Goal: Information Seeking & Learning: Learn about a topic

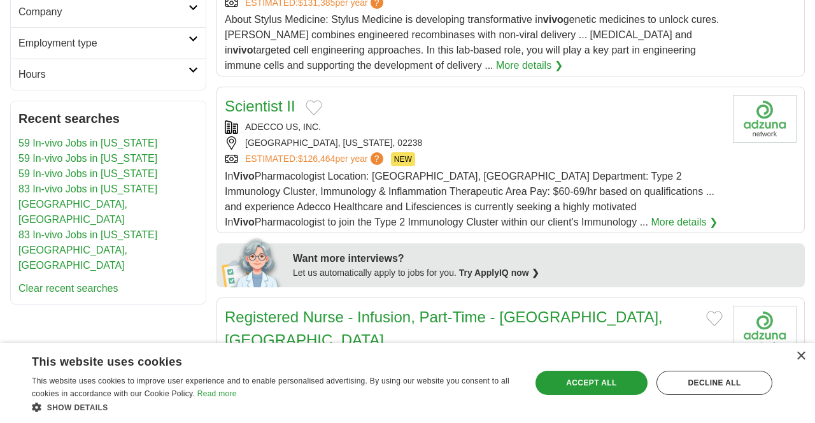
scroll to position [425, 0]
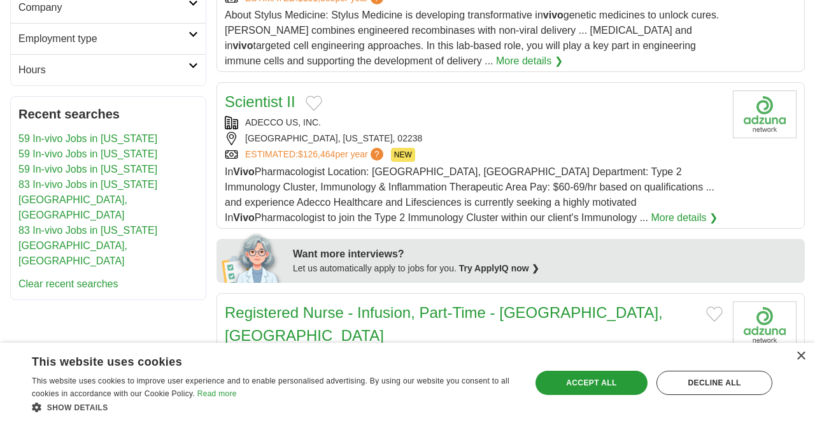
click at [424, 196] on div "In Vivo Pharmacologist Location: Cambridge, MA Department: Type 2 Immunology Cl…" at bounding box center [474, 194] width 498 height 61
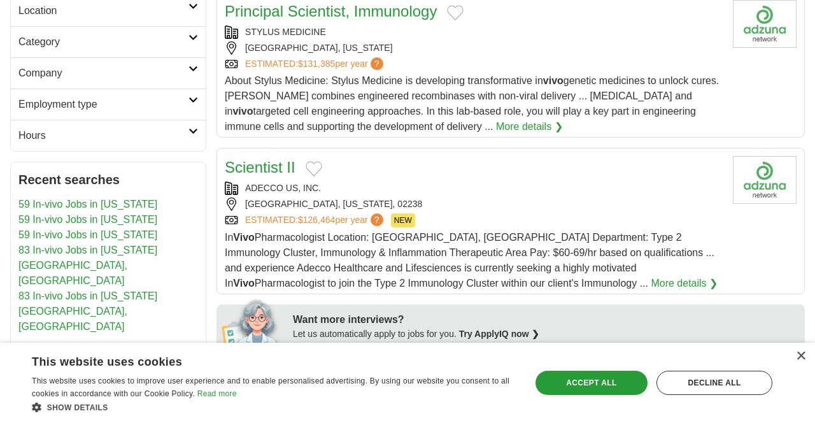
scroll to position [0, 0]
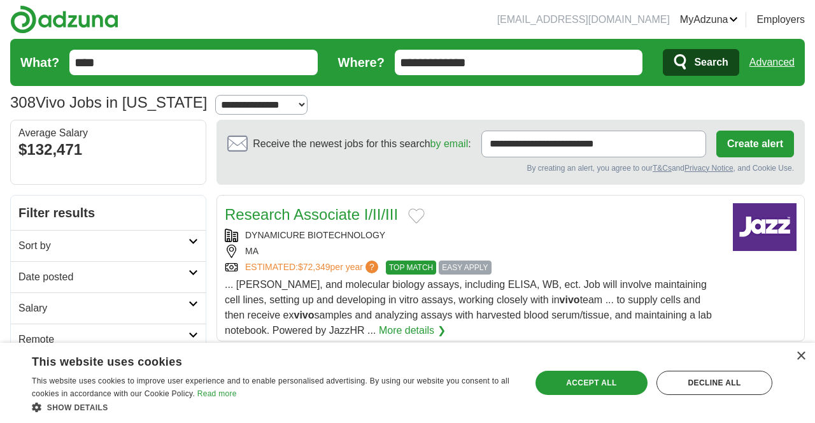
click at [699, 69] on span "Search" at bounding box center [711, 62] width 34 height 25
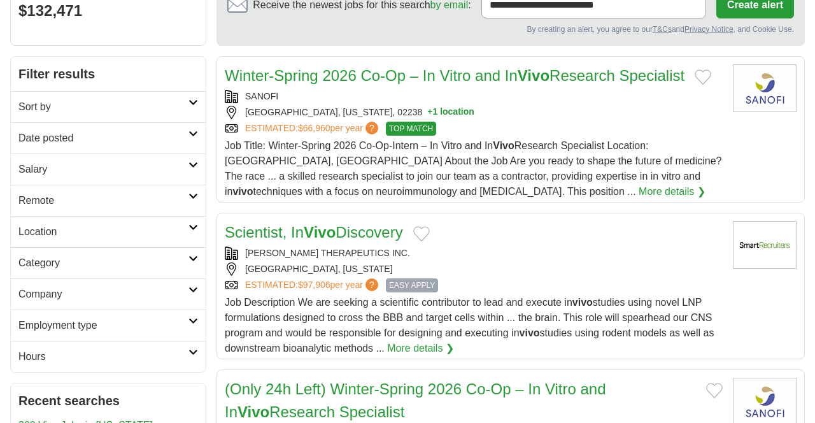
scroll to position [139, 0]
click at [304, 331] on span "Job Description We are seeking a scientific contributor to lead and execute in …" at bounding box center [469, 324] width 489 height 57
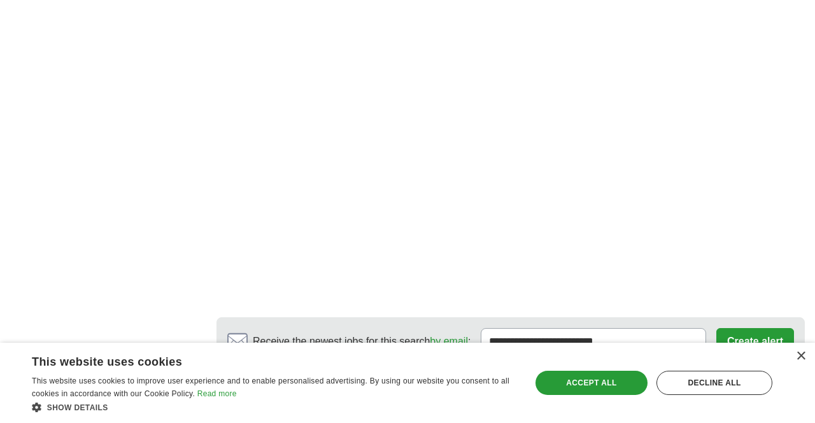
scroll to position [2519, 0]
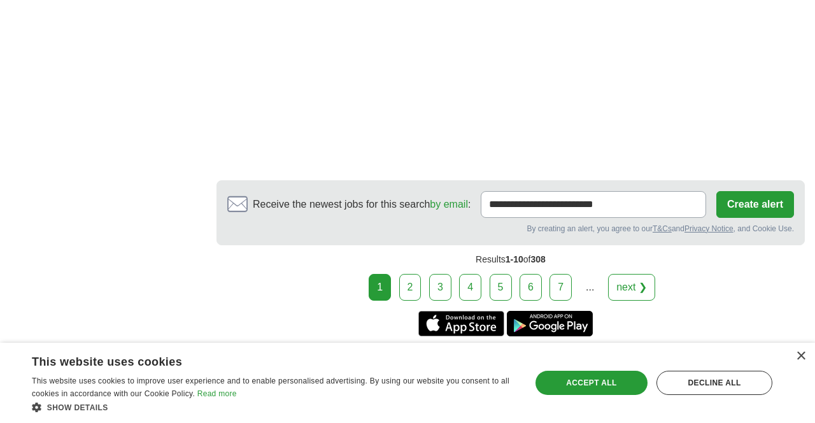
click at [418, 274] on link "2" at bounding box center [410, 287] width 22 height 27
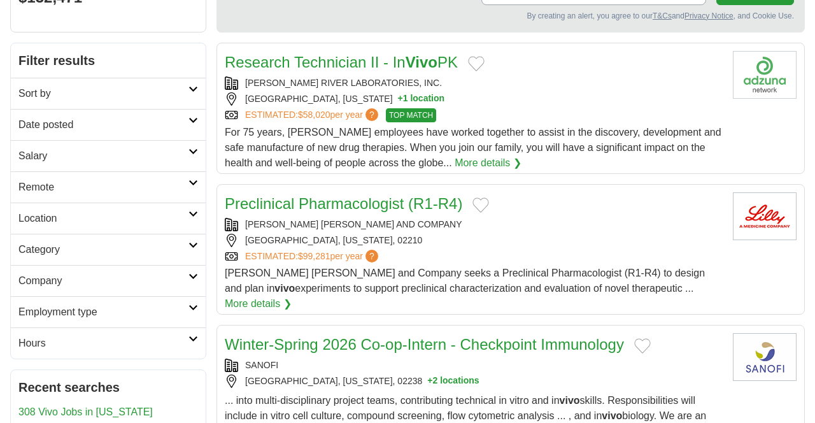
scroll to position [153, 0]
click at [384, 201] on link "Preclinical Pharmacologist (R1-R4)" at bounding box center [344, 202] width 238 height 17
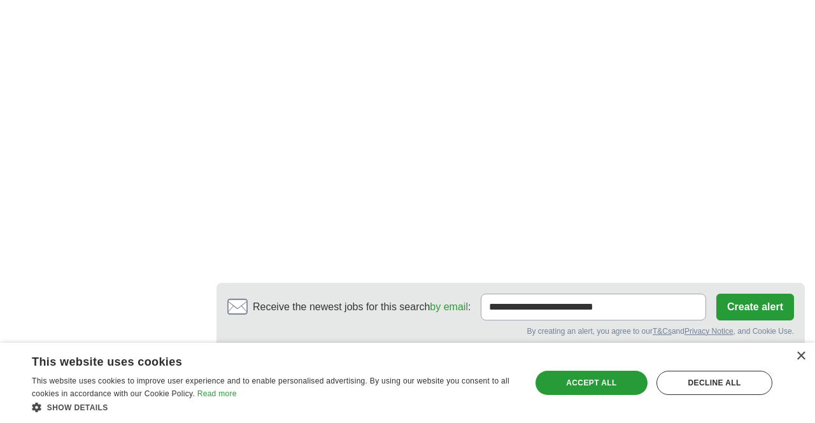
scroll to position [1988, 0]
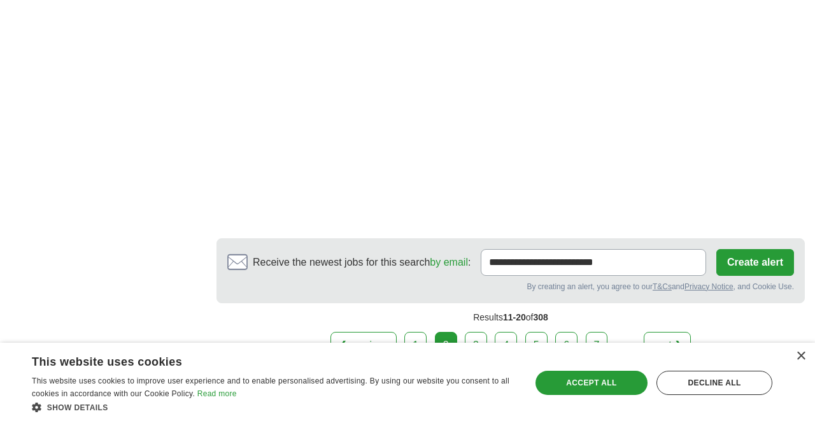
click at [478, 332] on link "3" at bounding box center [476, 345] width 22 height 27
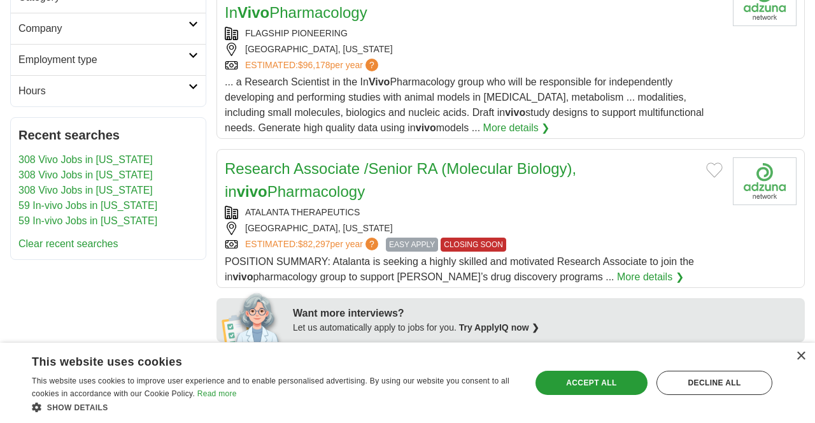
scroll to position [406, 0]
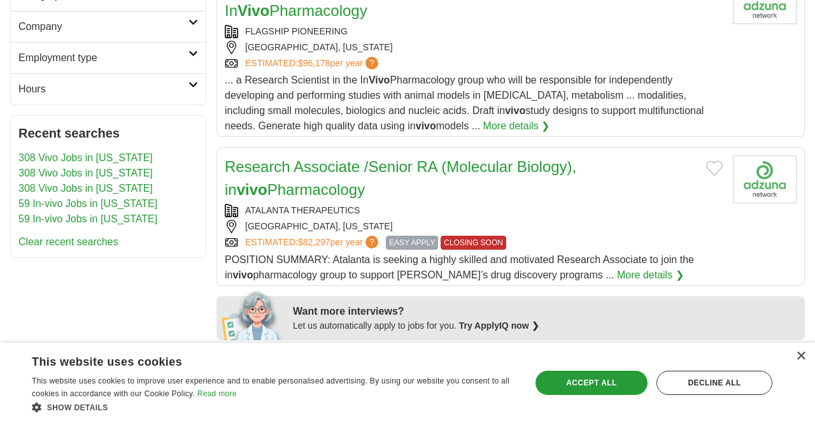
click at [412, 172] on link "Research Associate /Senior RA (Molecular Biology), in vivo Pharmacology" at bounding box center [401, 178] width 352 height 40
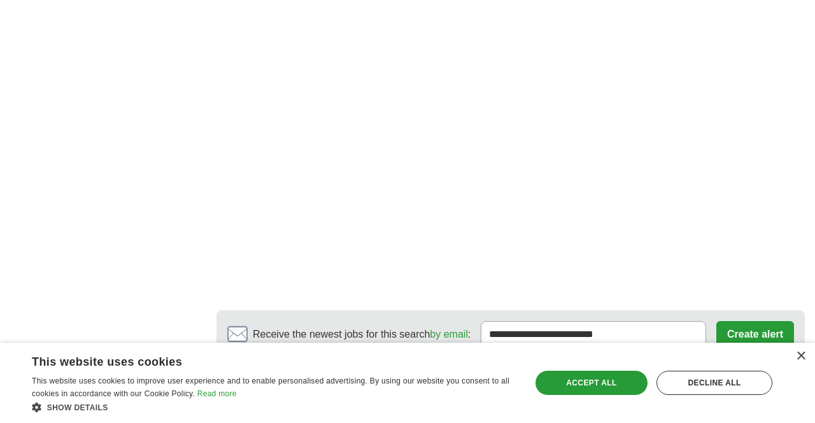
scroll to position [2524, 0]
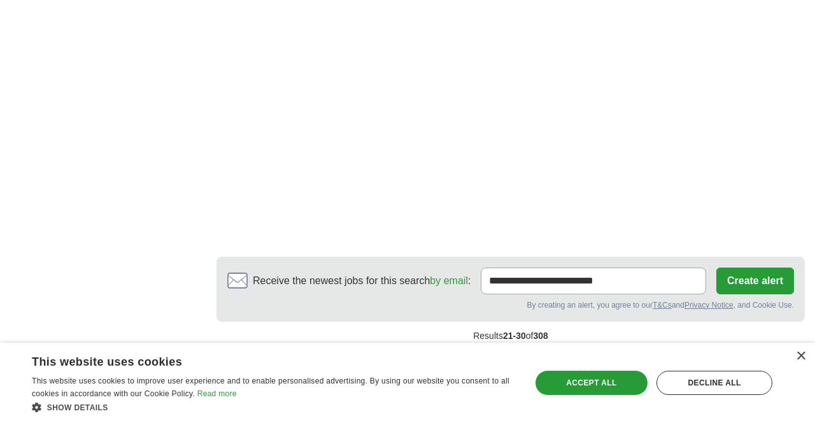
click at [502, 350] on link "4" at bounding box center [506, 363] width 22 height 27
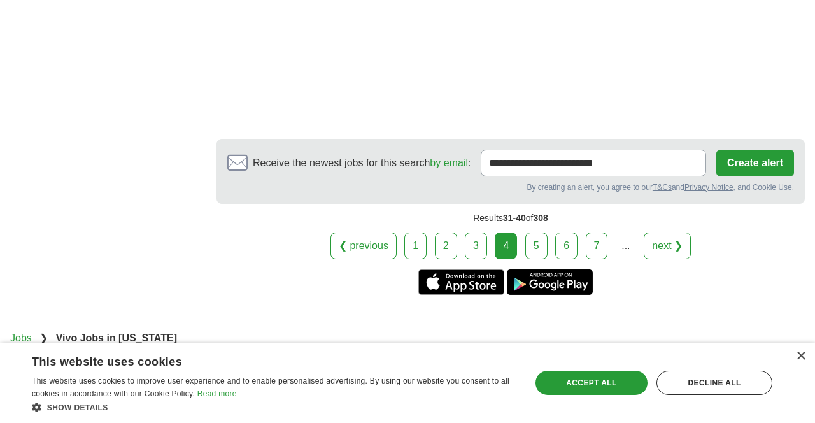
scroll to position [2165, 0]
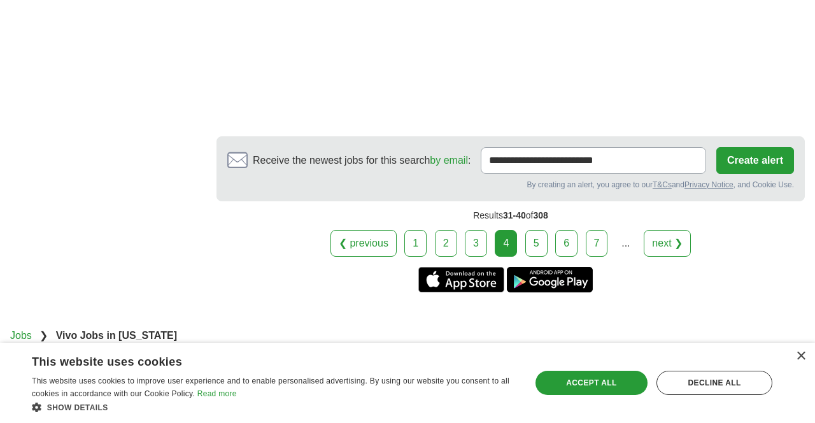
click at [536, 230] on link "5" at bounding box center [536, 243] width 22 height 27
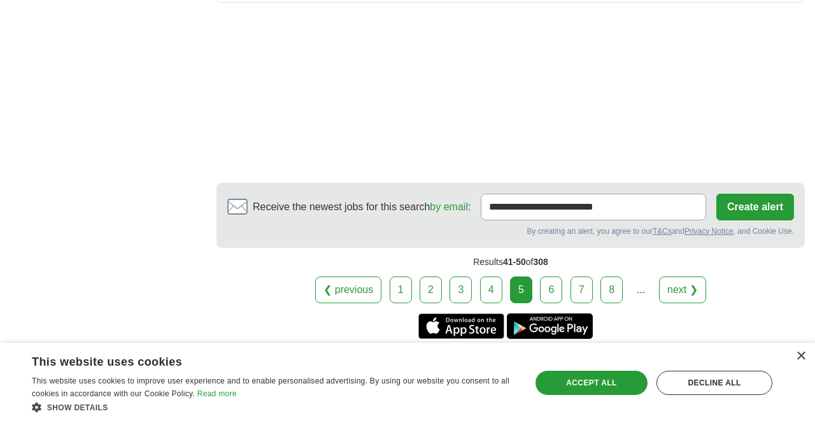
scroll to position [1862, 0]
click at [560, 276] on link "6" at bounding box center [551, 289] width 22 height 27
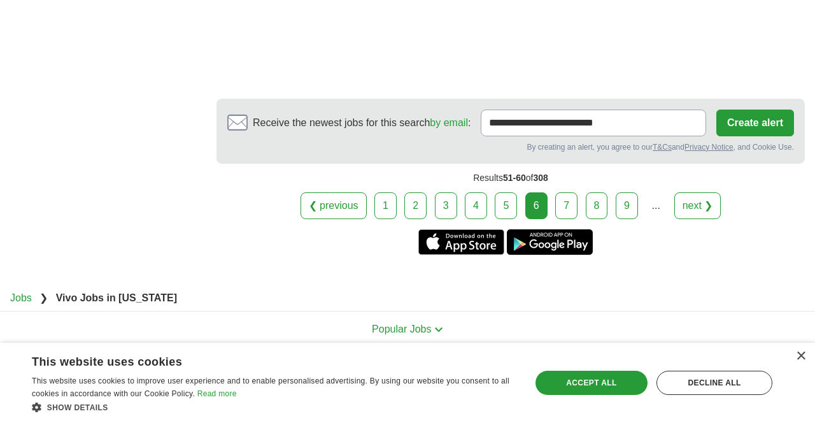
scroll to position [1955, 0]
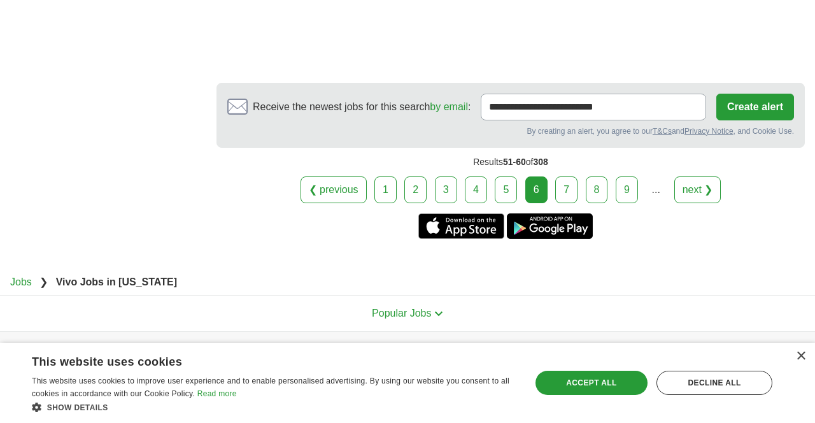
click at [565, 196] on link "7" at bounding box center [566, 189] width 22 height 27
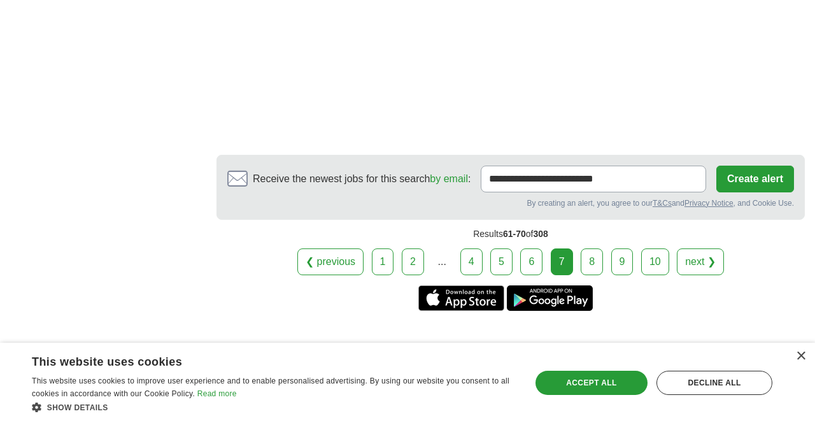
scroll to position [1925, 0]
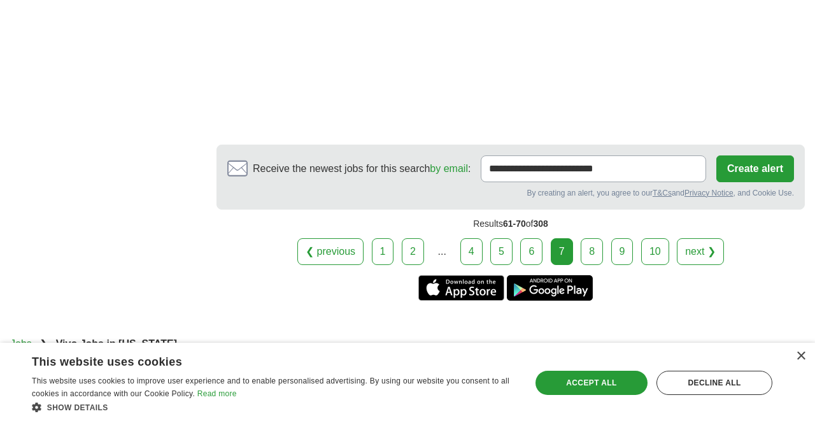
click at [601, 242] on link "8" at bounding box center [592, 251] width 22 height 27
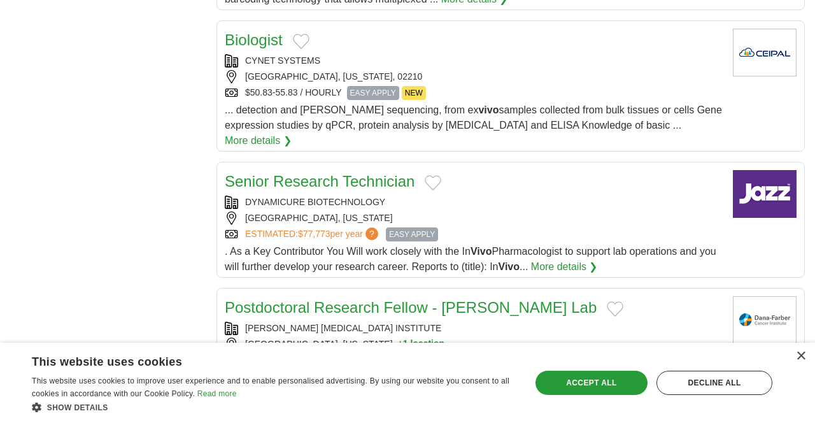
scroll to position [1443, 0]
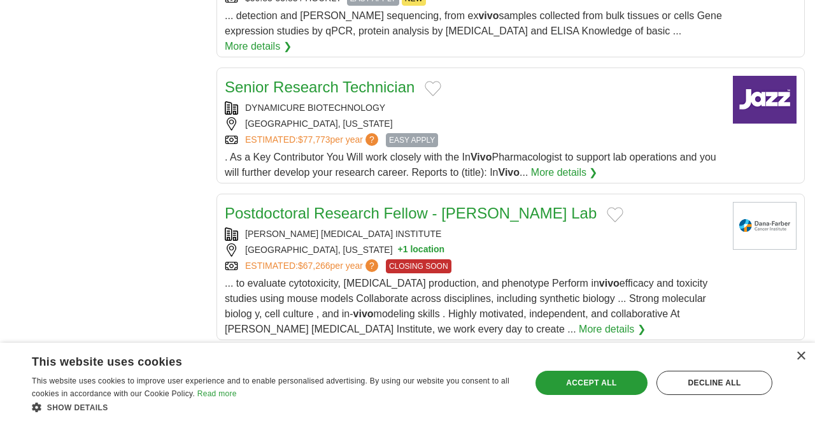
click at [388, 82] on link "Senior Research Technician" at bounding box center [320, 86] width 190 height 17
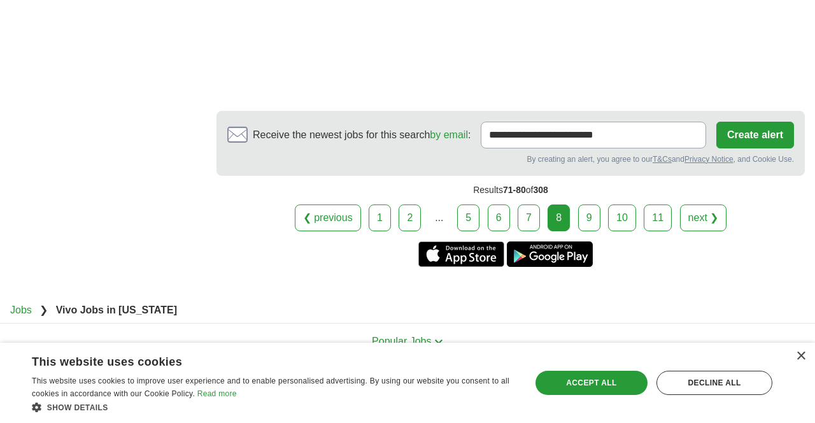
scroll to position [1874, 0]
click at [578, 206] on link "9" at bounding box center [589, 217] width 22 height 27
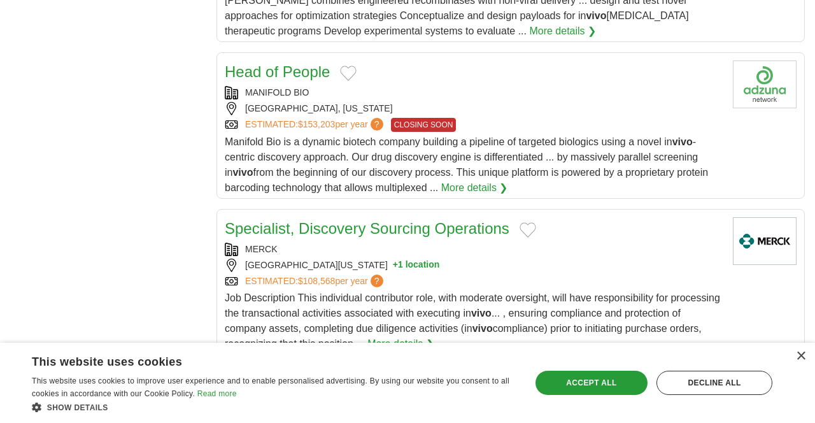
scroll to position [1488, 0]
